Goal: Task Accomplishment & Management: Manage account settings

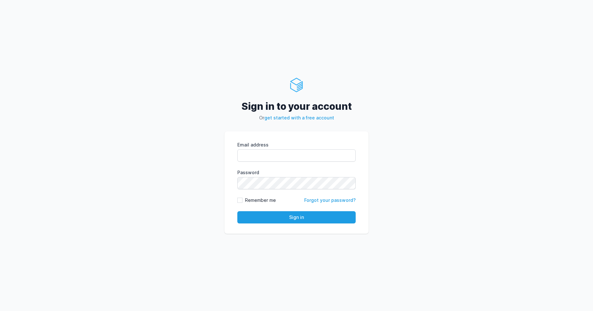
type input "[PERSON_NAME][EMAIL_ADDRESS][PERSON_NAME][DOMAIN_NAME]"
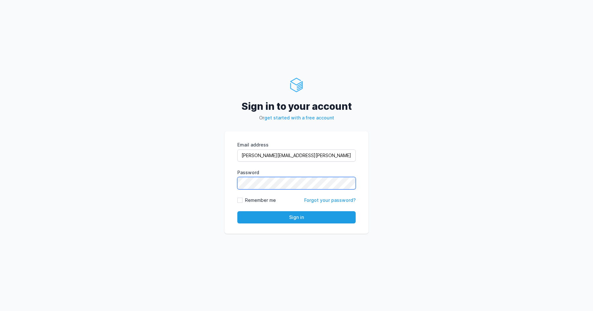
click at [237, 211] on button "Sign in" at bounding box center [296, 217] width 118 height 12
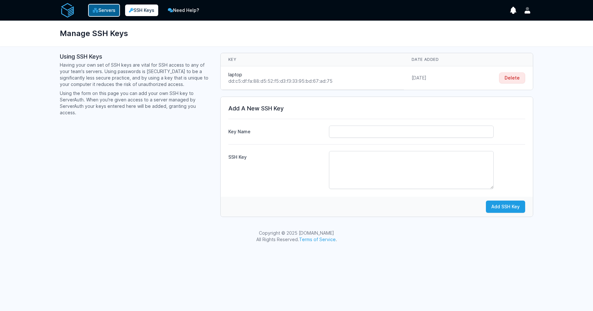
click at [114, 9] on link "Servers" at bounding box center [104, 10] width 32 height 13
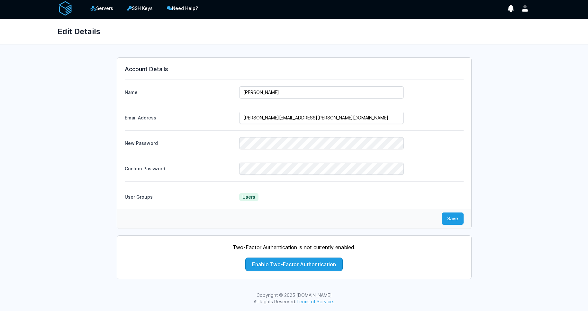
scroll to position [2, 0]
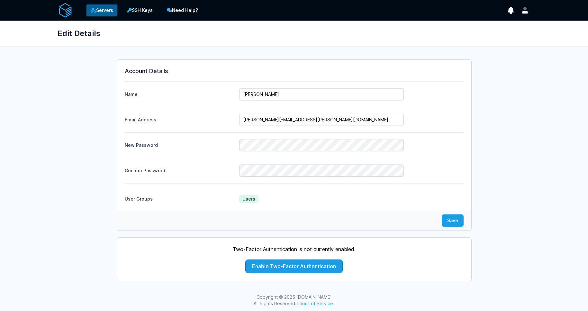
scroll to position [2, 0]
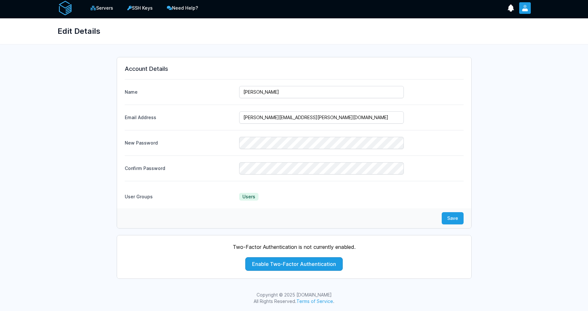
click at [526, 5] on icon "User menu" at bounding box center [524, 6] width 3 height 3
click at [502, 52] on link "Logout" at bounding box center [500, 49] width 62 height 12
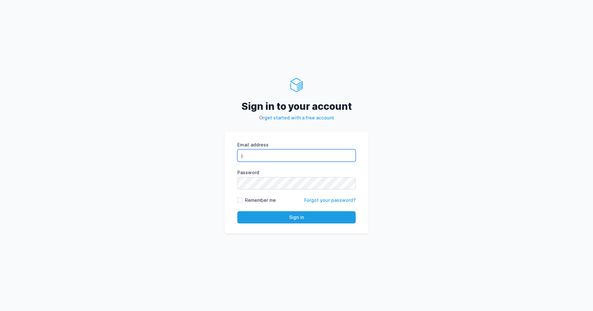
type input "jo"
type input "[PERSON_NAME][EMAIL_ADDRESS][PERSON_NAME][DOMAIN_NAME]"
